Goal: Information Seeking & Learning: Find contact information

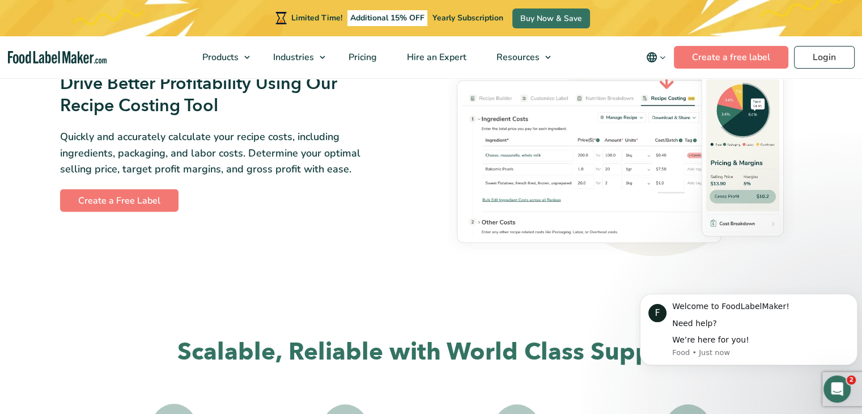
scroll to position [1972, 0]
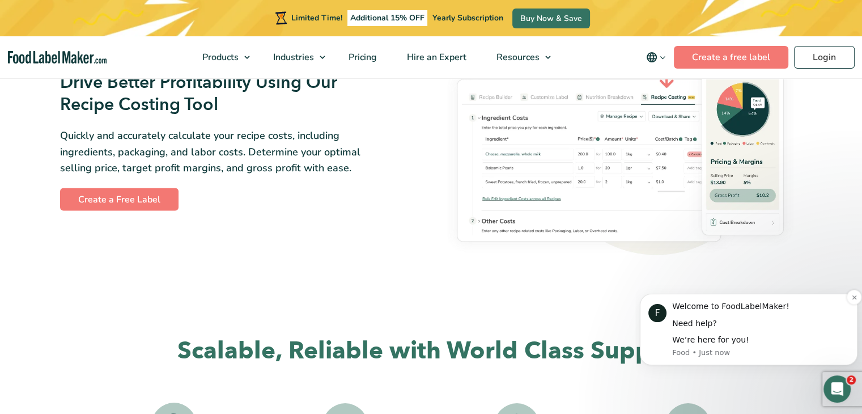
click at [712, 321] on div "Need help?" at bounding box center [760, 323] width 177 height 11
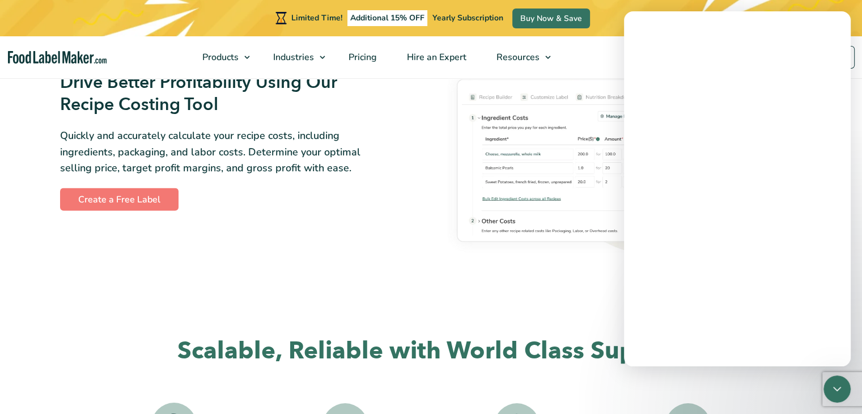
scroll to position [0, 0]
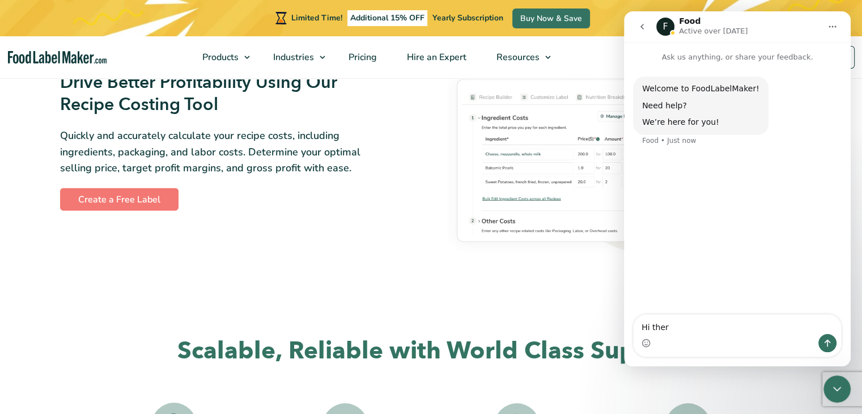
type textarea "Hi there"
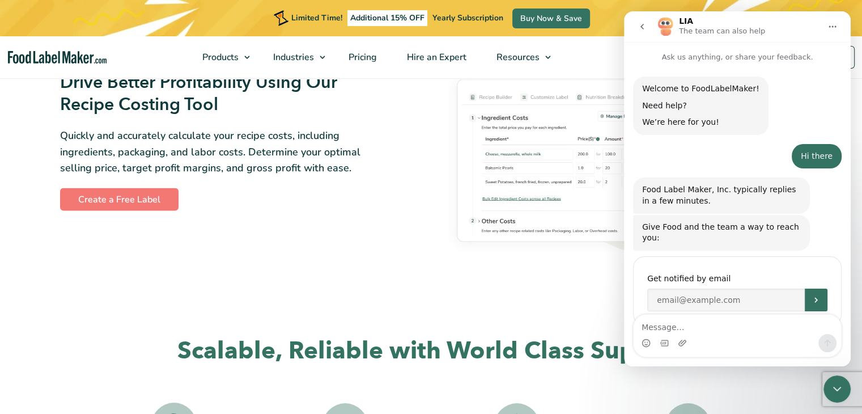
scroll to position [16, 0]
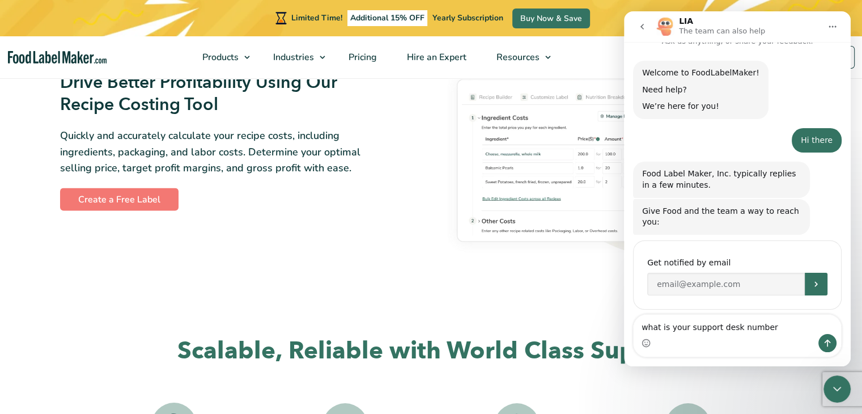
type textarea "what is your support desk number?"
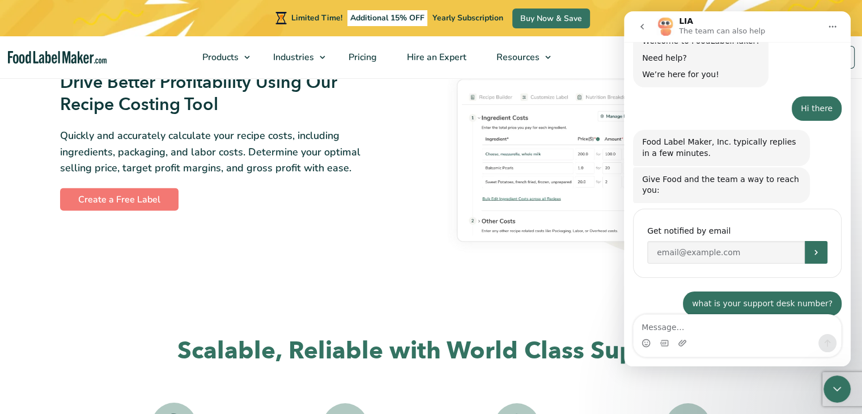
scroll to position [50, 0]
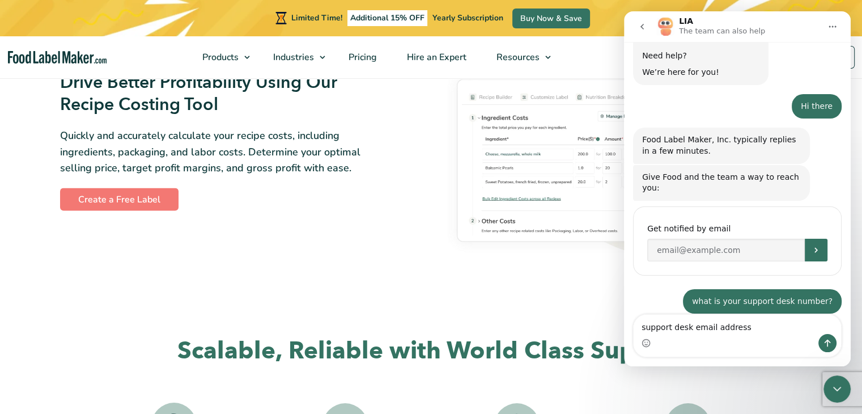
type textarea "support desk email address?"
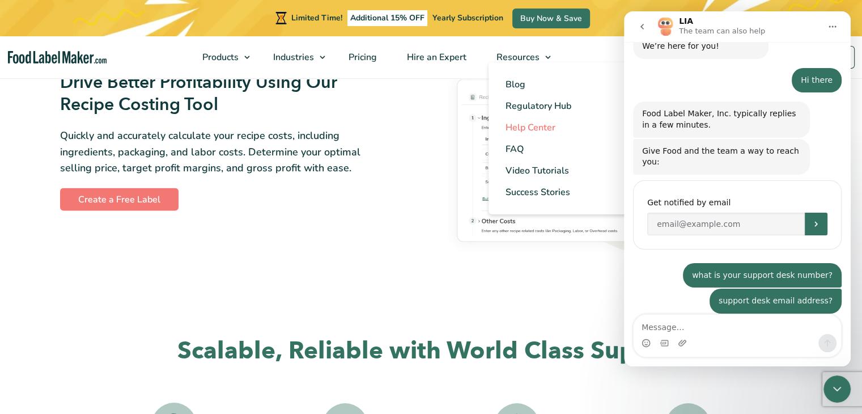
click at [534, 125] on span "Help Center" at bounding box center [531, 127] width 50 height 12
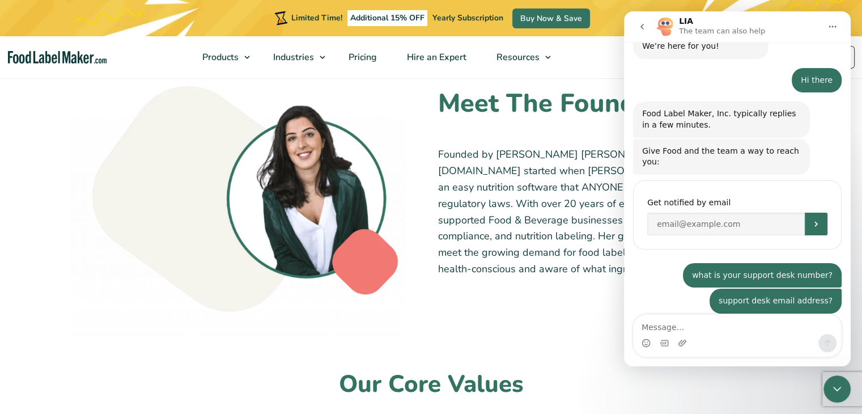
scroll to position [686, 0]
click at [834, 28] on icon "Home" at bounding box center [832, 26] width 9 height 9
click at [640, 27] on icon "go back" at bounding box center [642, 26] width 9 height 9
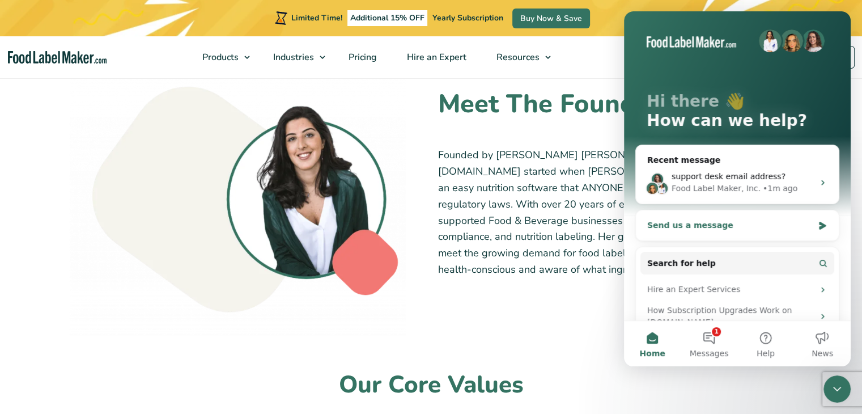
click at [705, 224] on div "Send us a message" at bounding box center [730, 225] width 166 height 12
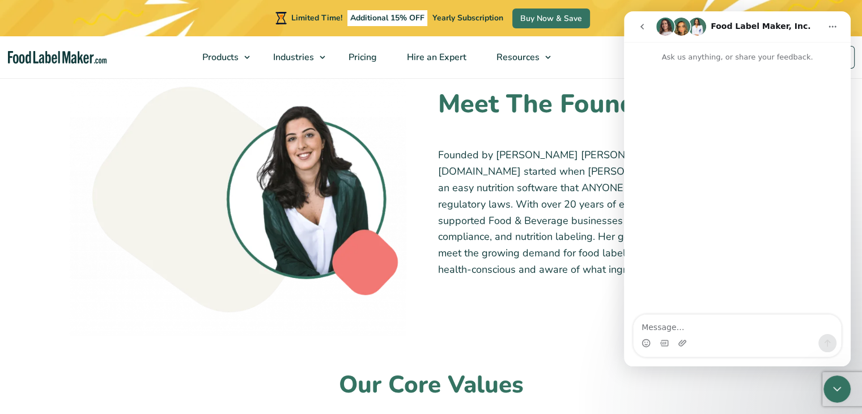
click at [645, 30] on icon "go back" at bounding box center [642, 26] width 9 height 9
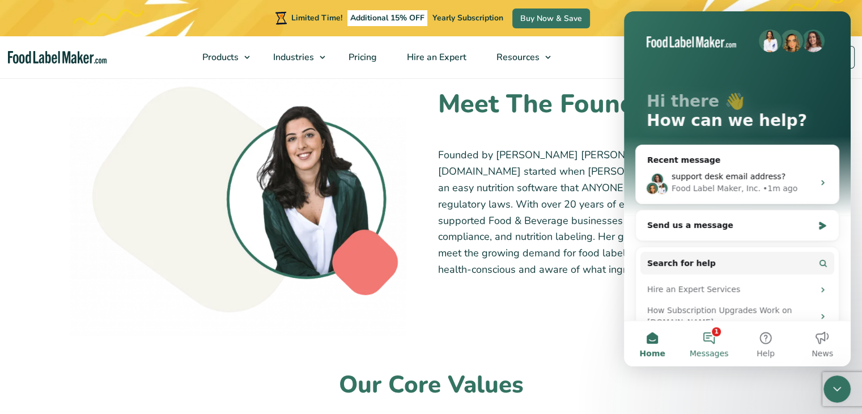
click at [709, 338] on button "1 Messages" at bounding box center [709, 343] width 57 height 45
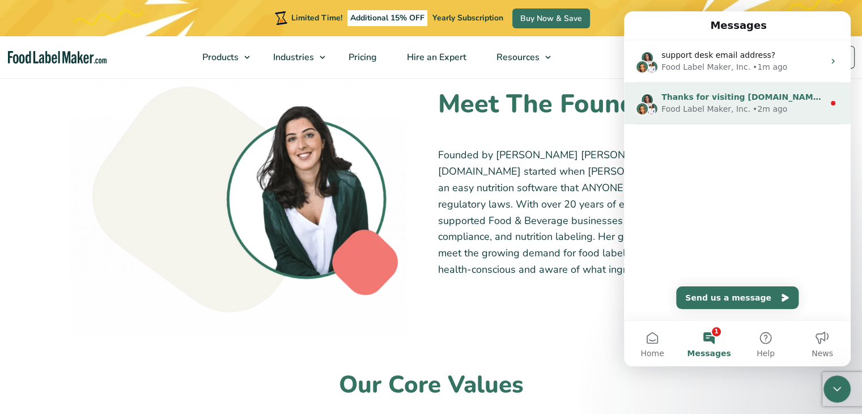
click at [685, 107] on div "Food Label Maker, Inc." at bounding box center [706, 109] width 89 height 12
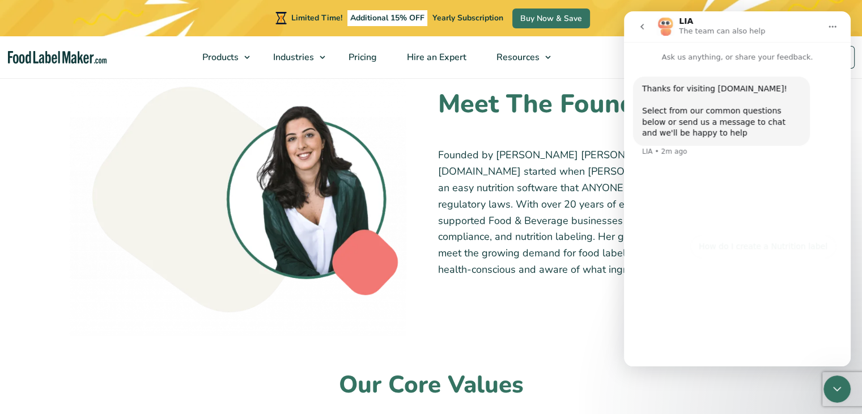
scroll to position [33, 0]
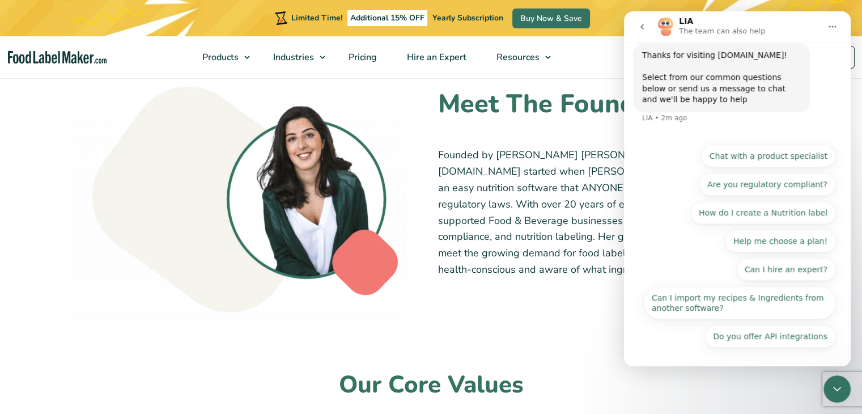
click at [643, 28] on icon "go back" at bounding box center [642, 26] width 9 height 9
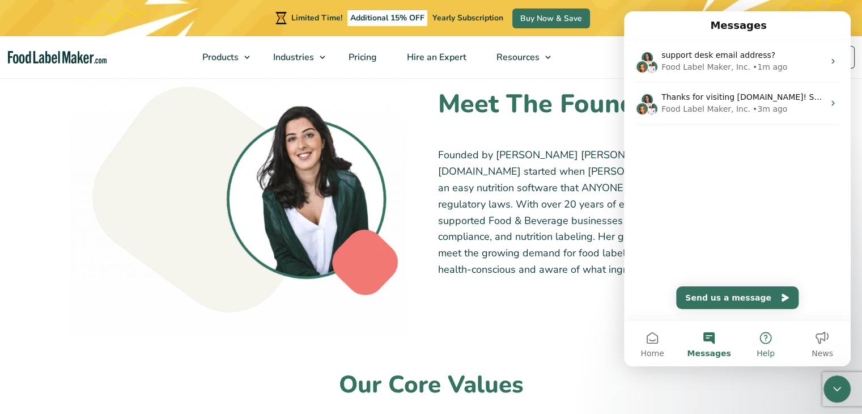
click at [767, 340] on button "Help" at bounding box center [766, 343] width 57 height 45
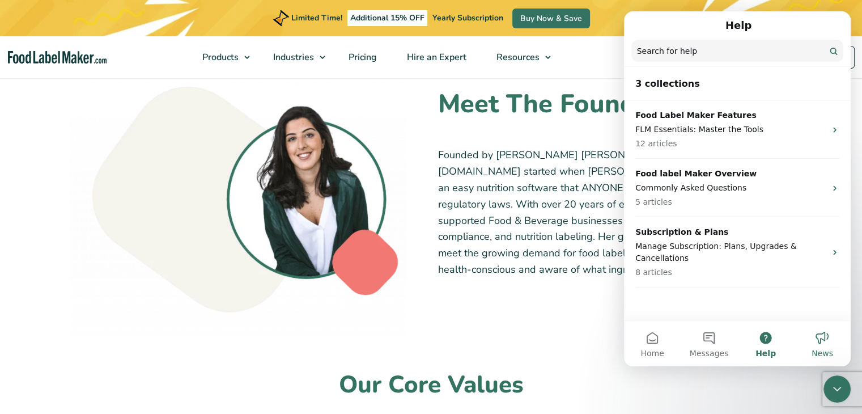
click at [824, 345] on button "News" at bounding box center [822, 343] width 57 height 45
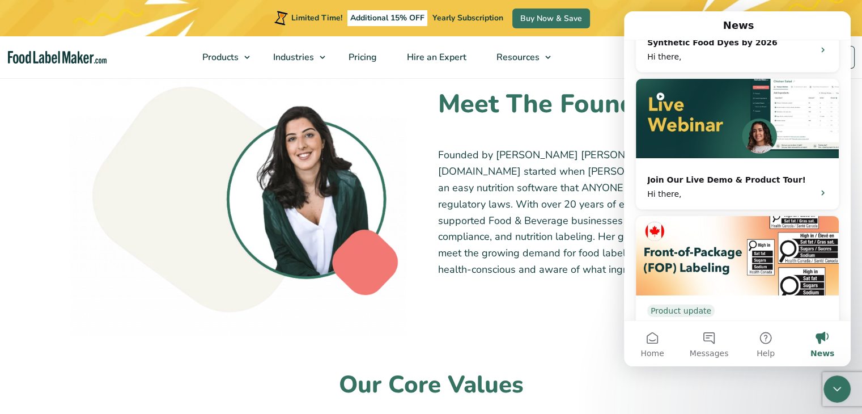
scroll to position [610, 0]
click at [585, 61] on nav "Products Food Nutrition Labelling Supplements Formulation & Labelling Industrie…" at bounding box center [431, 57] width 862 height 42
click at [530, 181] on p "Founded by [PERSON_NAME] [PERSON_NAME], a licensed dietitian, [DOMAIN_NAME] sta…" at bounding box center [620, 212] width 365 height 130
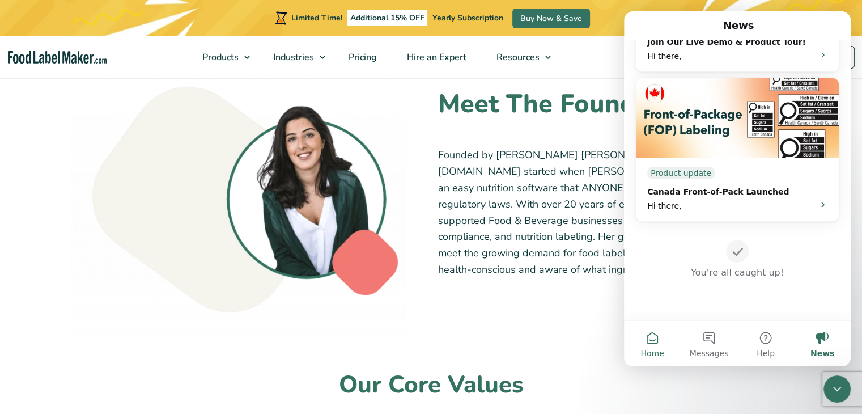
click at [647, 338] on button "Home" at bounding box center [652, 343] width 57 height 45
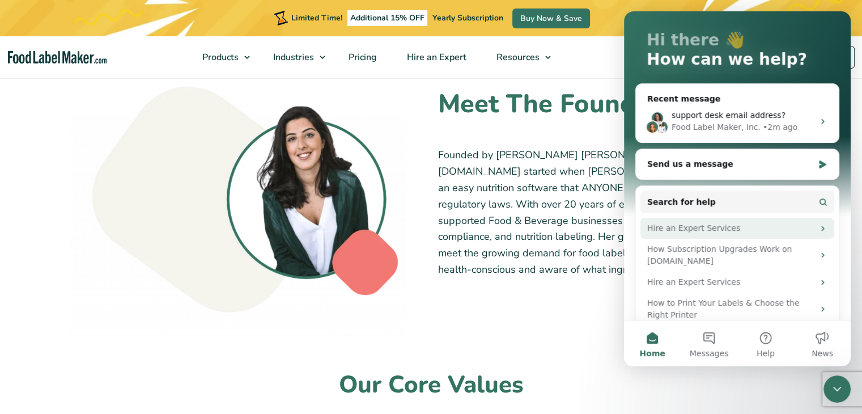
scroll to position [0, 0]
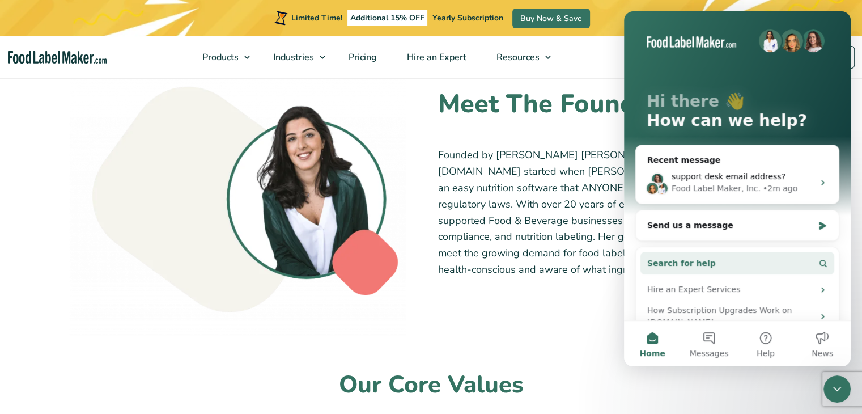
click at [669, 257] on span "Search for help" at bounding box center [681, 263] width 69 height 12
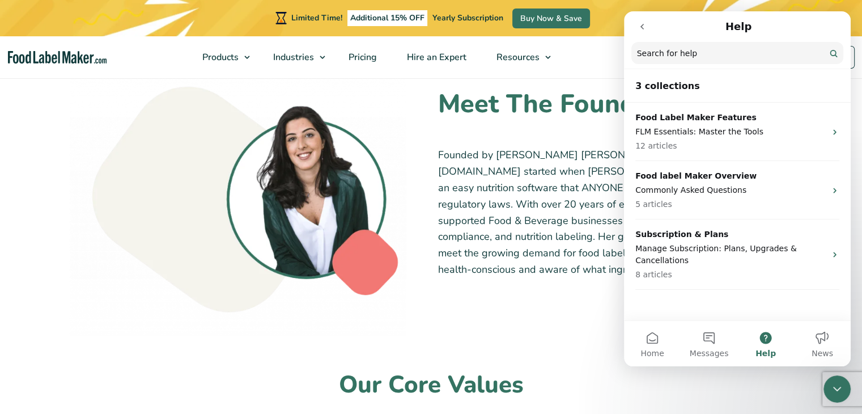
click at [644, 32] on button "go back" at bounding box center [643, 27] width 22 height 22
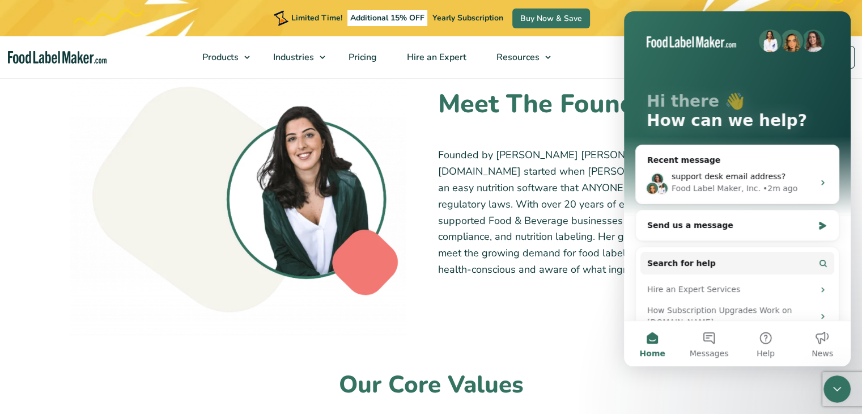
click at [644, 32] on div "Hi there 👋 How can we help?" at bounding box center [738, 113] width 204 height 204
click at [577, 49] on nav "Products Food Nutrition Labelling Supplements Formulation & Labelling Industrie…" at bounding box center [431, 57] width 862 height 42
click at [837, 393] on icon "Close Intercom Messenger" at bounding box center [838, 389] width 14 height 14
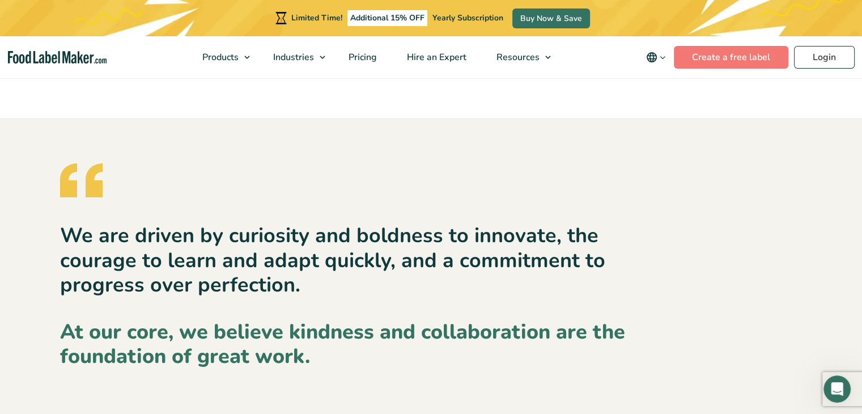
scroll to position [1763, 0]
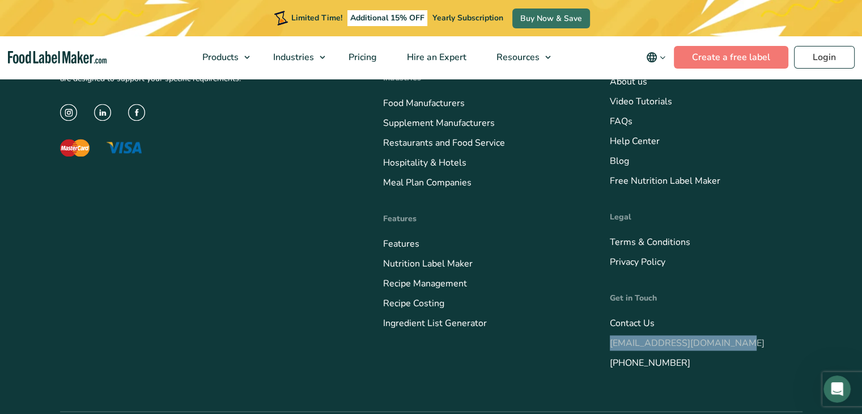
drag, startPoint x: 607, startPoint y: 345, endPoint x: 731, endPoint y: 345, distance: 123.6
click at [731, 345] on div "Food Label Maker is a cloud-based software that offers powerful recipe formulat…" at bounding box center [431, 180] width 743 height 461
copy link "[EMAIL_ADDRESS][DOMAIN_NAME]"
click at [449, 324] on link "Ingredient List Generator" at bounding box center [435, 323] width 104 height 12
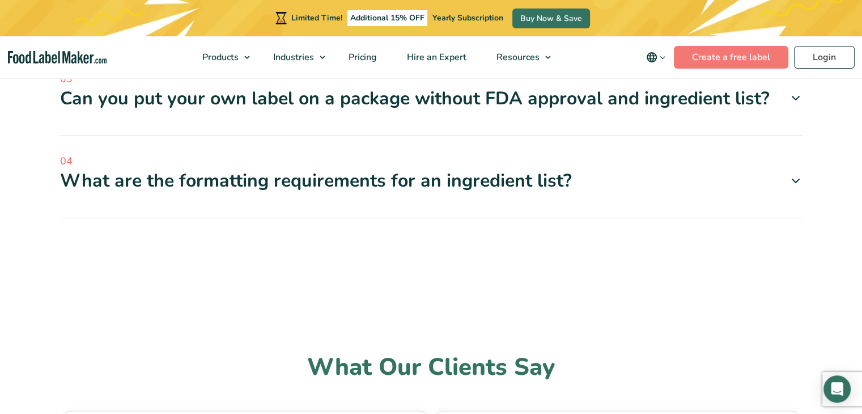
scroll to position [1483, 0]
click at [439, 105] on div "Can you put your own label on a package without FDA approval and ingredient lis…" at bounding box center [431, 99] width 743 height 24
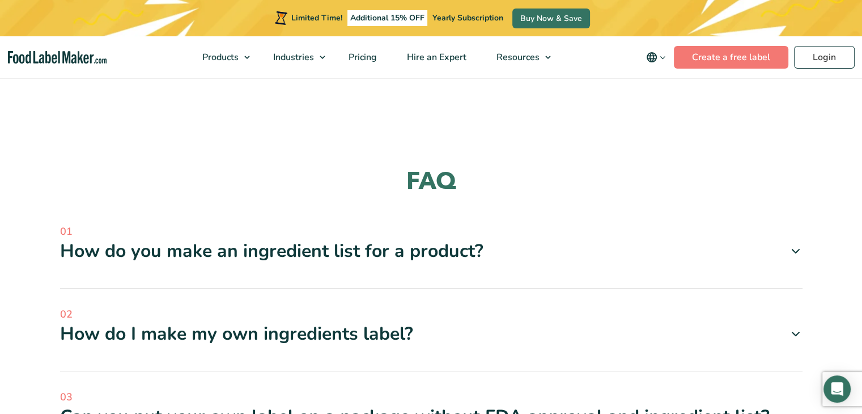
scroll to position [1165, 0]
click at [383, 252] on div "How do you make an ingredient list for a product?" at bounding box center [431, 252] width 743 height 24
